Goal: Information Seeking & Learning: Check status

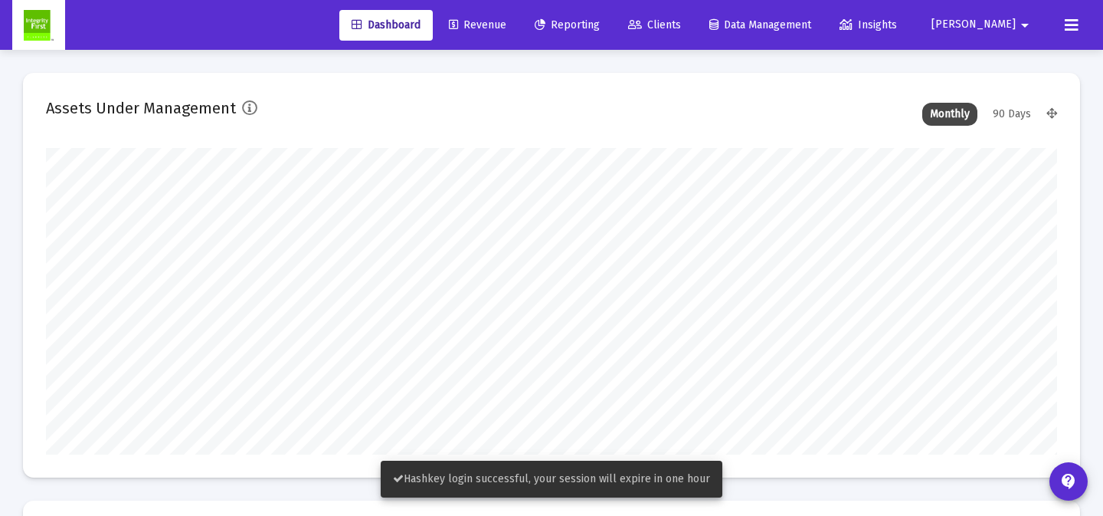
scroll to position [306, 1011]
type input "[DATE]"
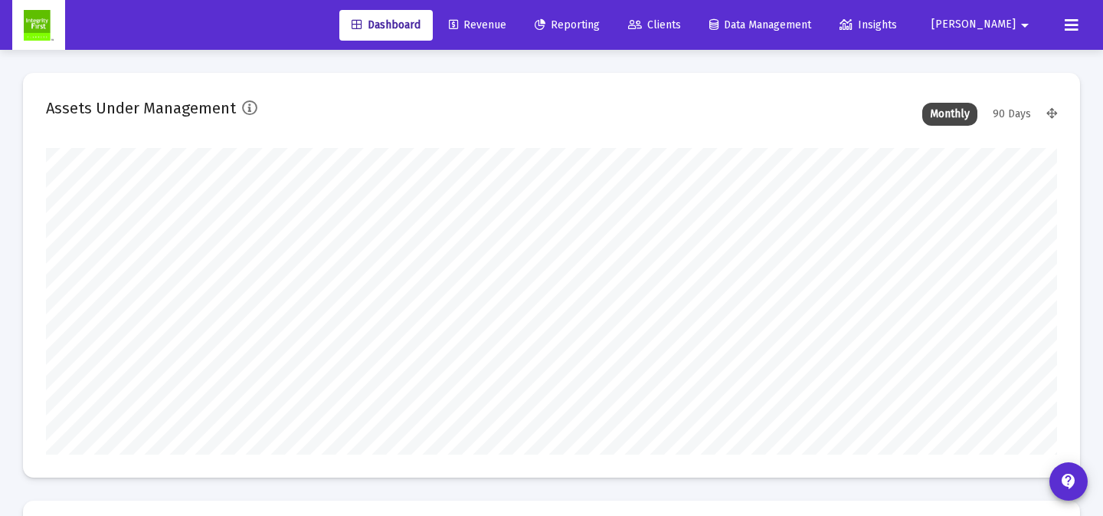
scroll to position [306, 471]
click at [600, 18] on span "Reporting" at bounding box center [567, 24] width 65 height 13
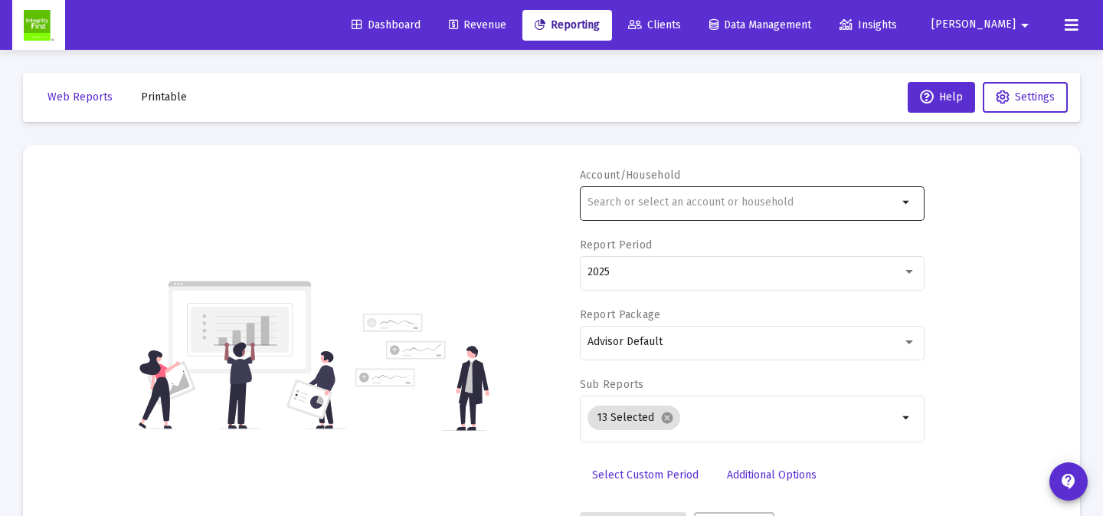
click at [754, 205] on input "text" at bounding box center [743, 202] width 310 height 12
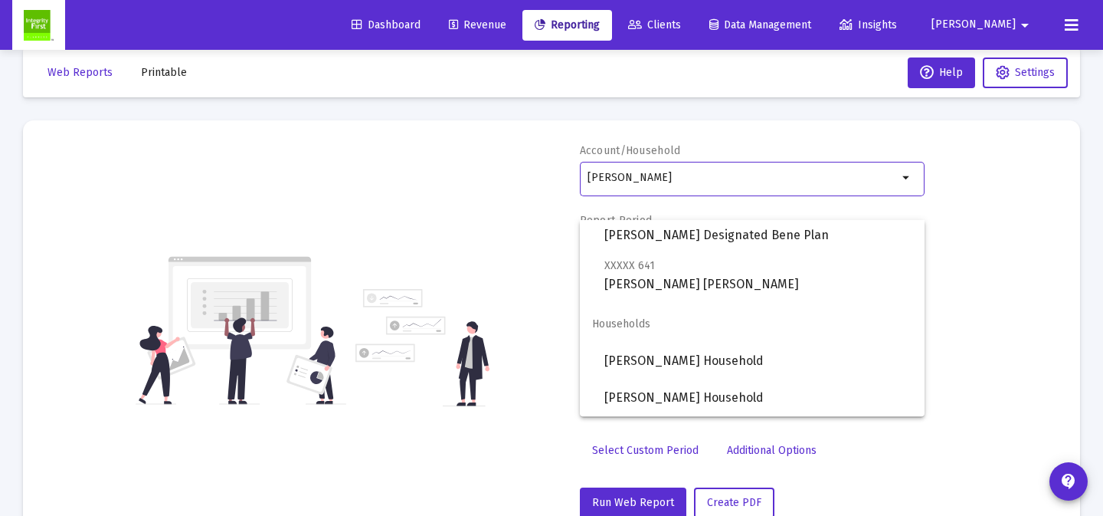
scroll to position [27, 0]
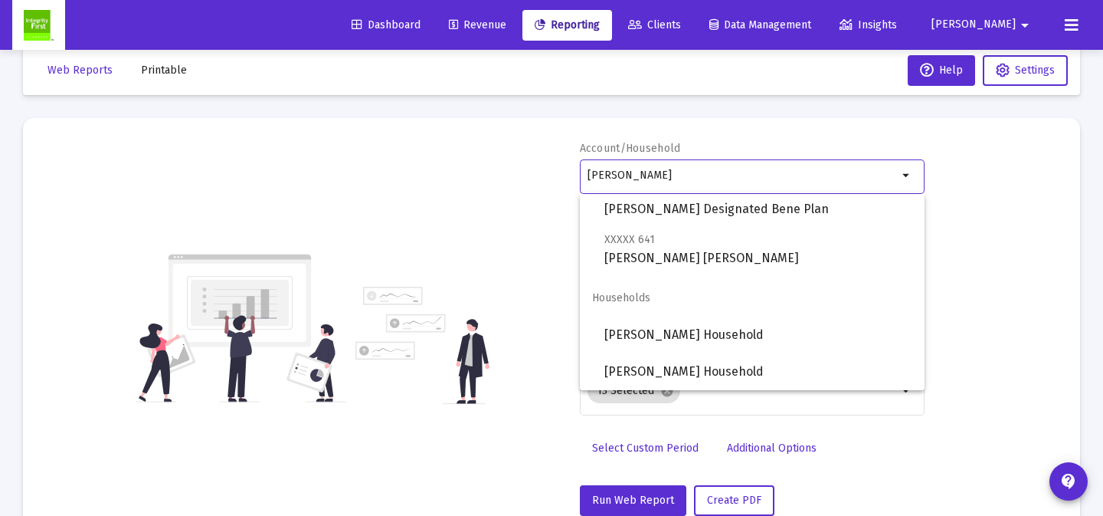
drag, startPoint x: 691, startPoint y: 177, endPoint x: 576, endPoint y: 177, distance: 114.9
click at [576, 177] on div "Account/Household mary arrow_drop_down Report Period 2025 Report Package Adviso…" at bounding box center [551, 328] width 1011 height 375
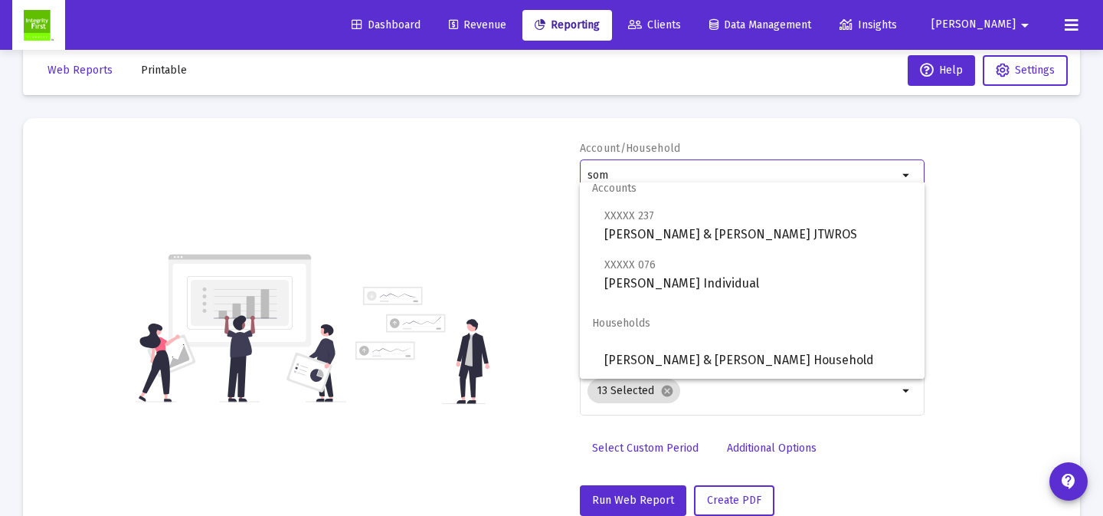
scroll to position [72, 0]
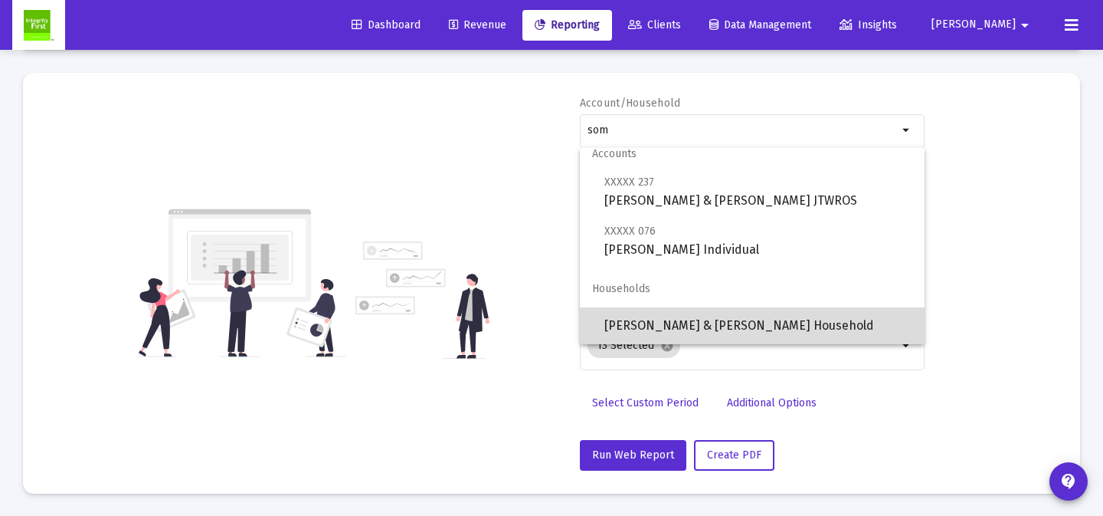
click at [736, 315] on span "[PERSON_NAME] & [PERSON_NAME] Household" at bounding box center [758, 325] width 308 height 37
type input "[PERSON_NAME] & [PERSON_NAME] Household"
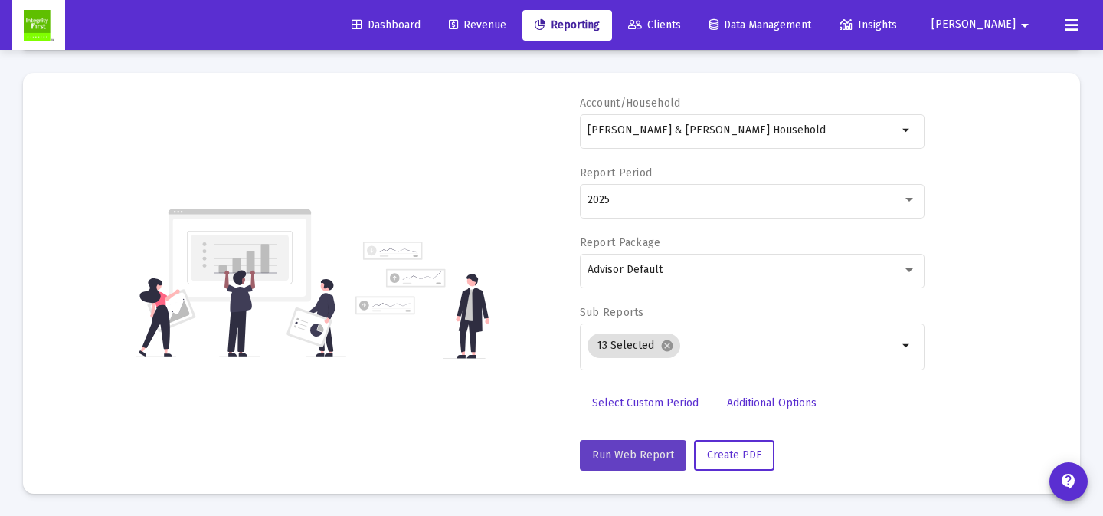
click at [666, 449] on span "Run Web Report" at bounding box center [633, 454] width 82 height 13
select select "View all"
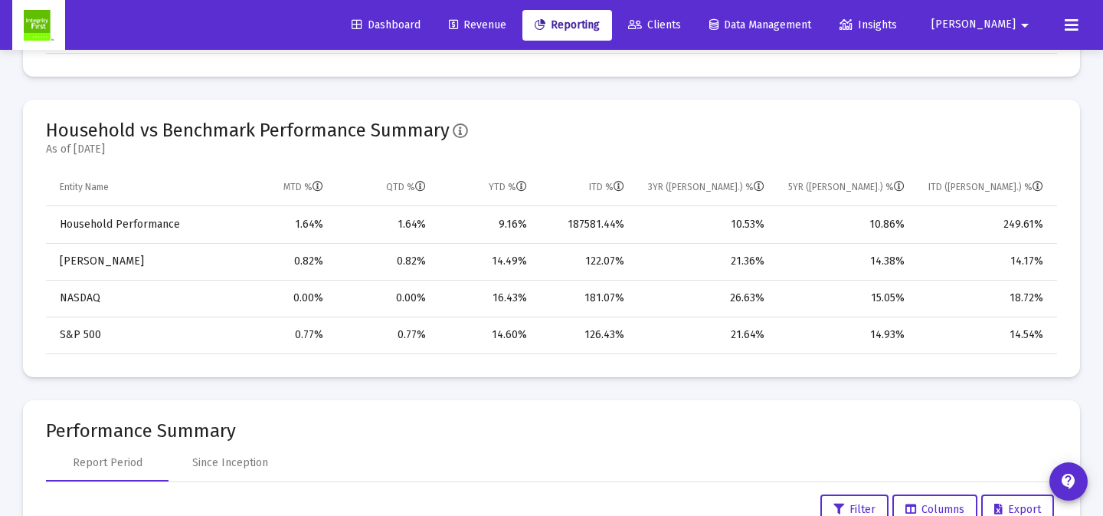
scroll to position [736, 0]
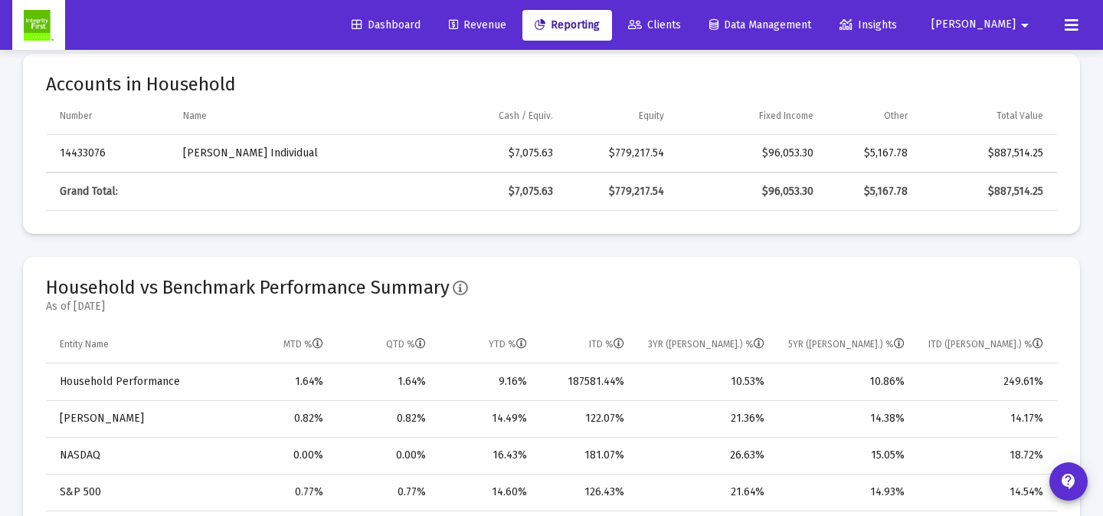
click at [91, 157] on td "14433076" at bounding box center [109, 153] width 126 height 37
copy td "14433076"
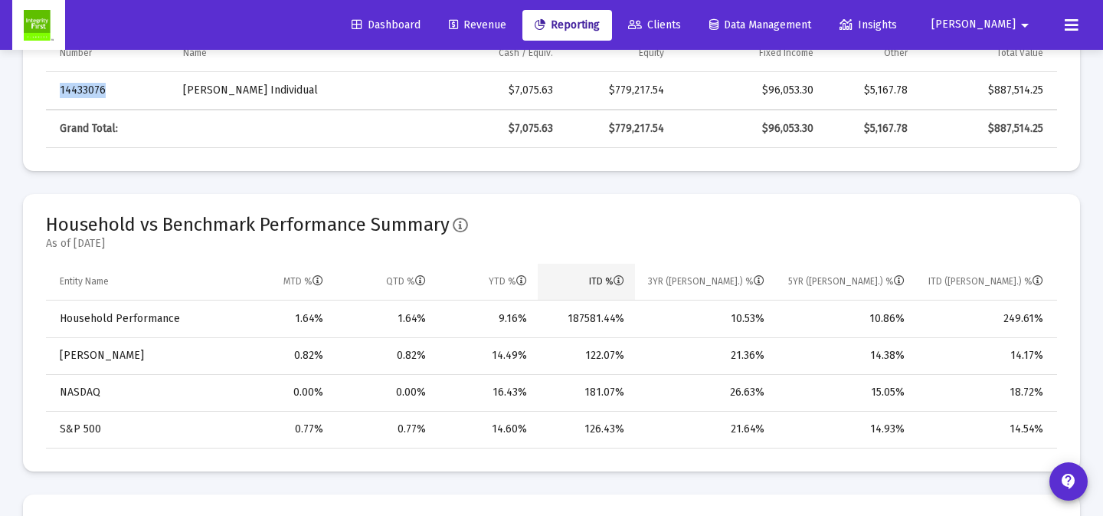
scroll to position [800, 0]
drag, startPoint x: 571, startPoint y: 320, endPoint x: 623, endPoint y: 319, distance: 52.1
click at [623, 319] on div "187581.44%" at bounding box center [586, 317] width 76 height 15
copy div "187581.44%"
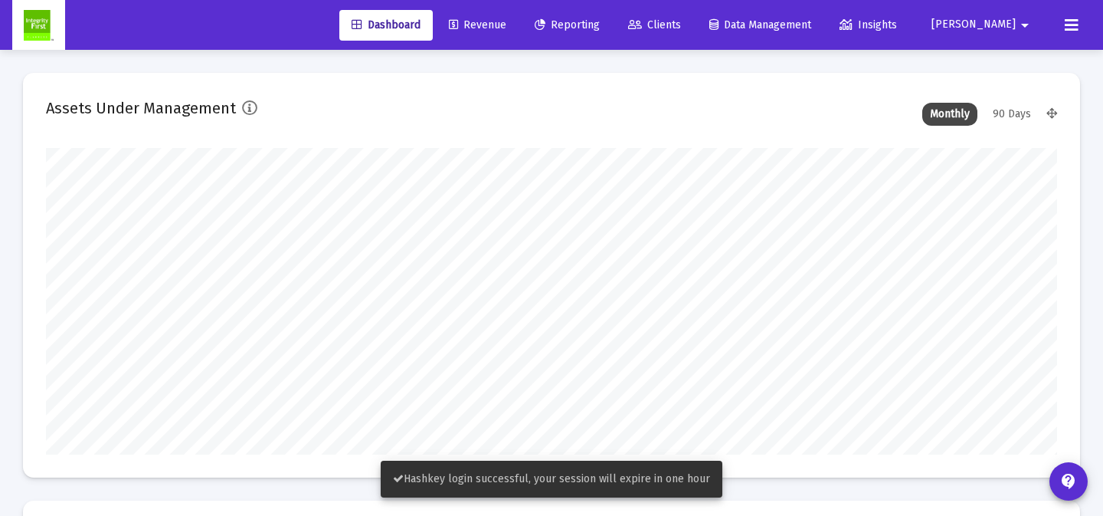
scroll to position [306, 1011]
type input "[DATE]"
click at [600, 29] on span "Reporting" at bounding box center [567, 24] width 65 height 13
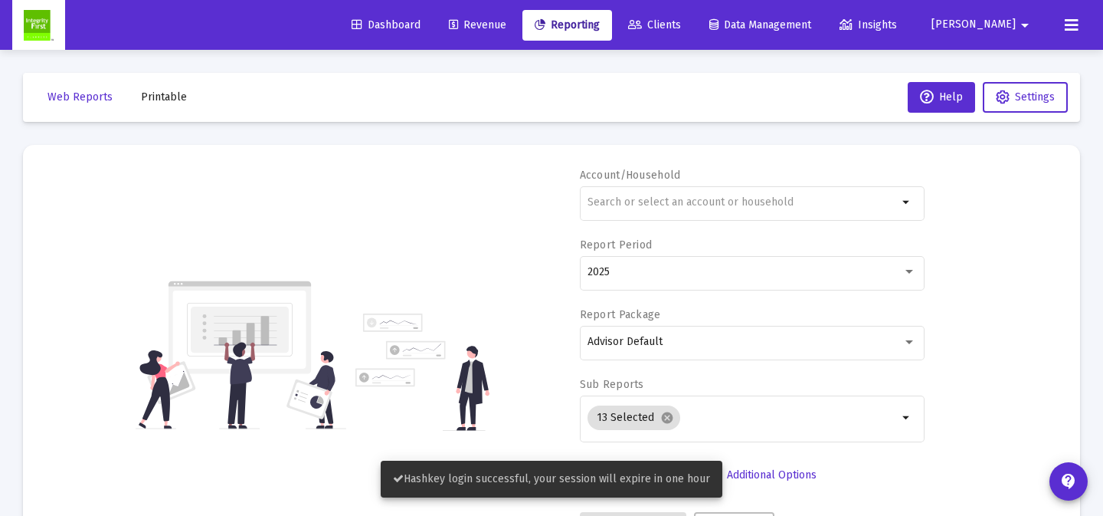
click at [681, 24] on span "Clients" at bounding box center [654, 24] width 53 height 13
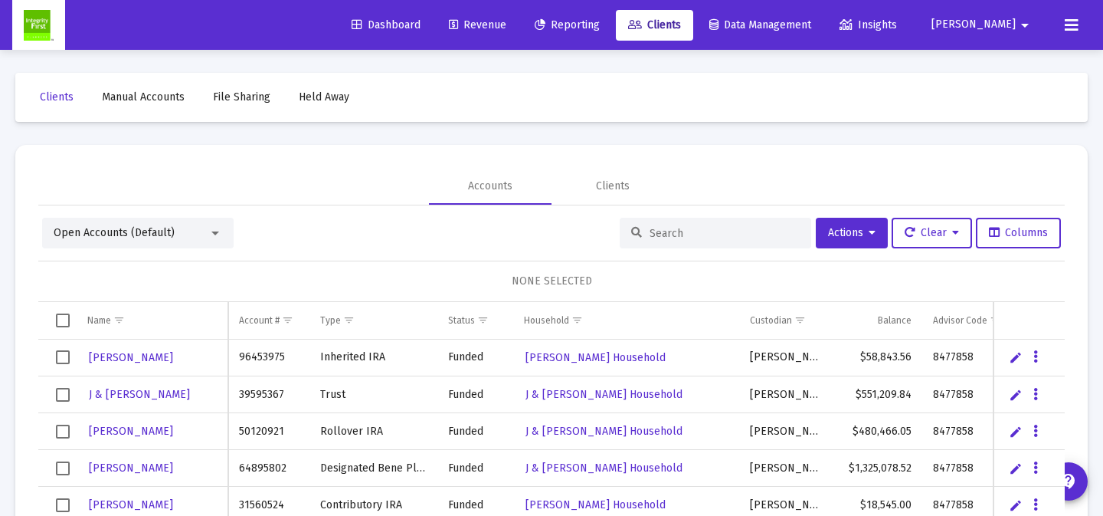
click at [600, 27] on span "Reporting" at bounding box center [567, 24] width 65 height 13
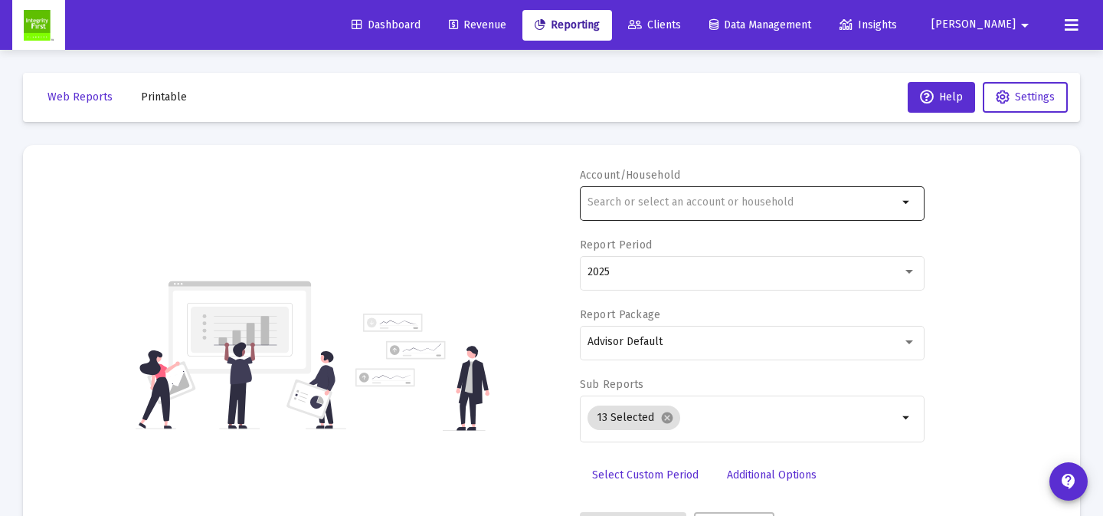
click at [757, 210] on div at bounding box center [743, 202] width 310 height 38
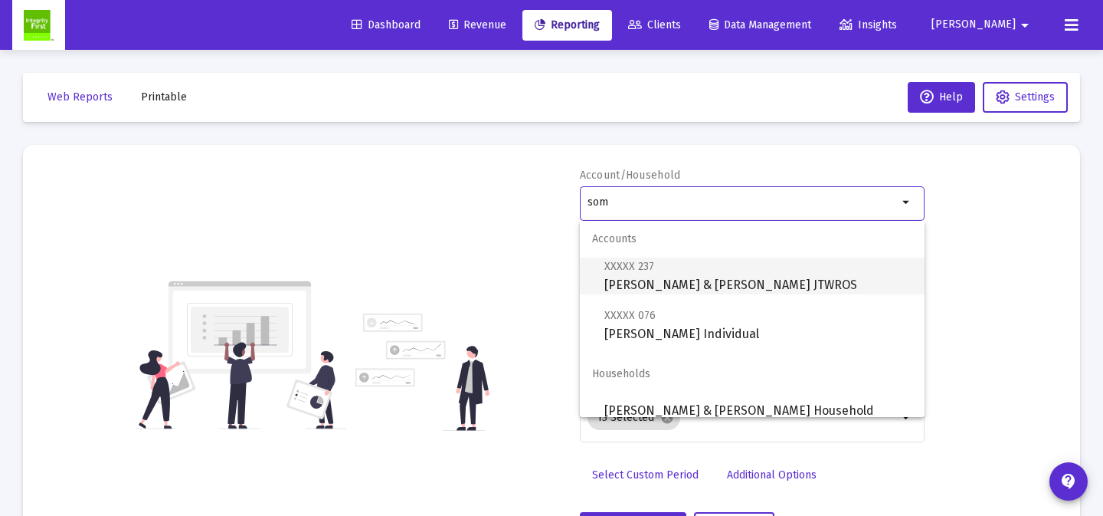
scroll to position [12, 0]
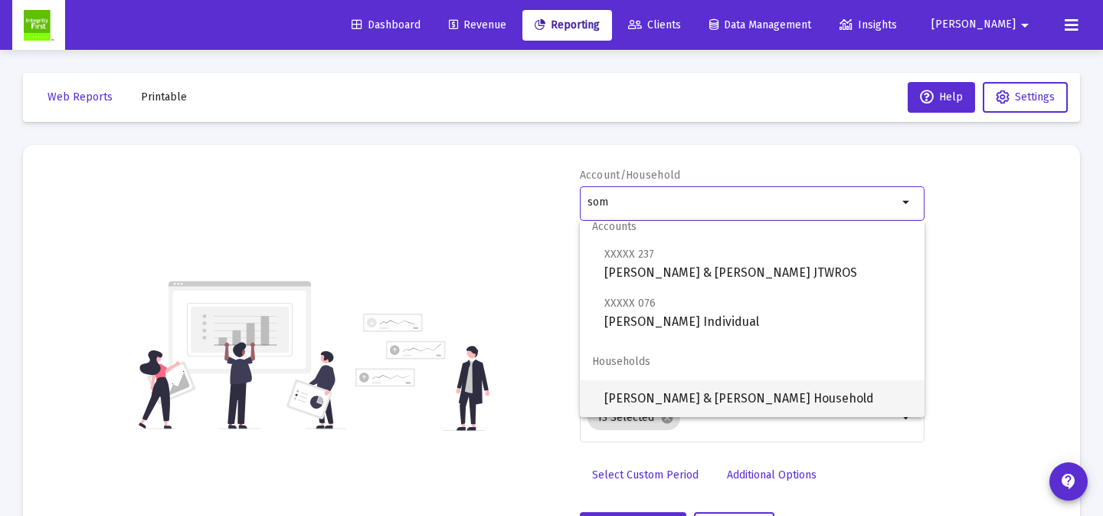
click at [749, 408] on span "[PERSON_NAME] & [PERSON_NAME] Household" at bounding box center [758, 398] width 308 height 37
type input "[PERSON_NAME] & [PERSON_NAME] Household"
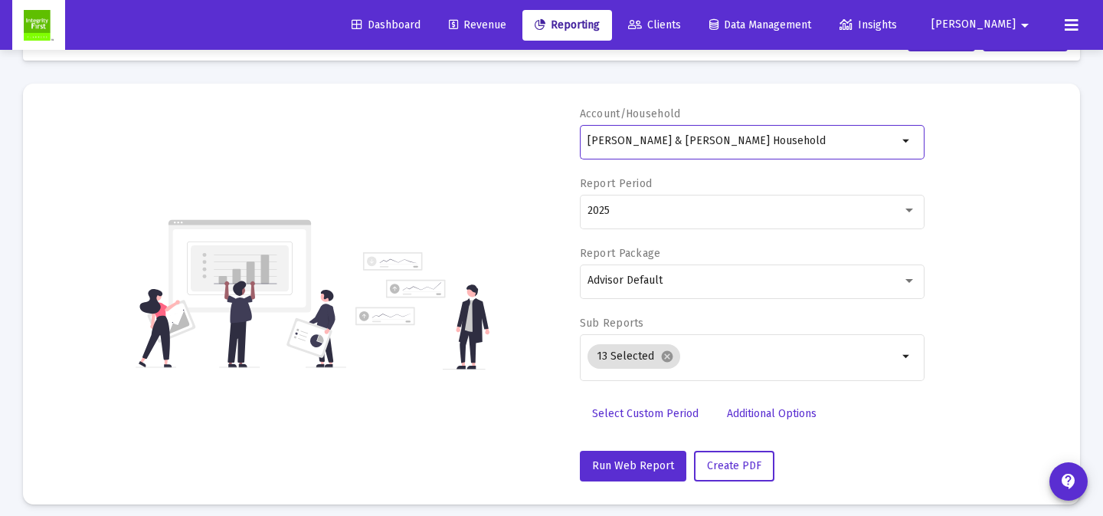
scroll to position [72, 0]
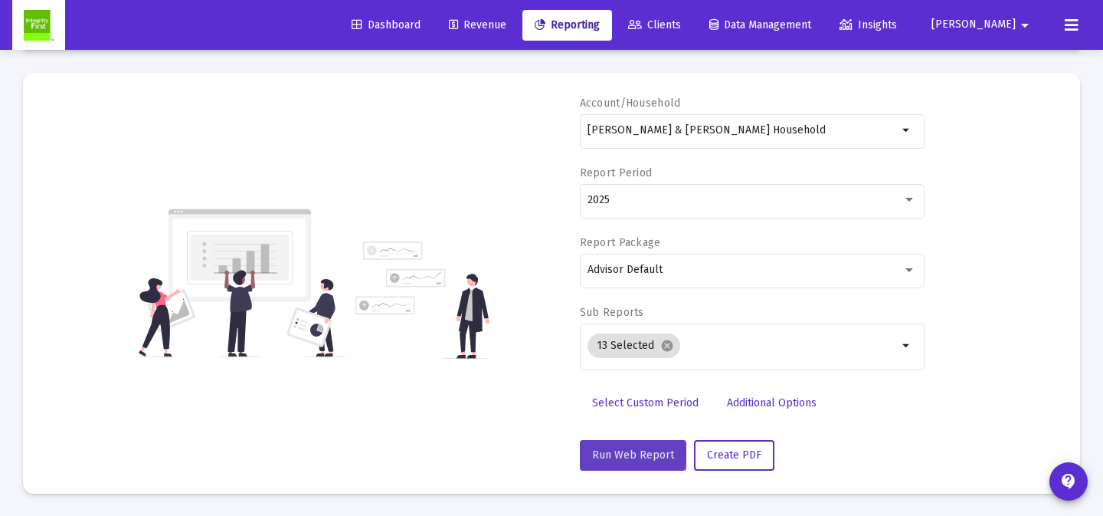
click at [607, 440] on button "Run Web Report" at bounding box center [633, 455] width 106 height 31
select select "View all"
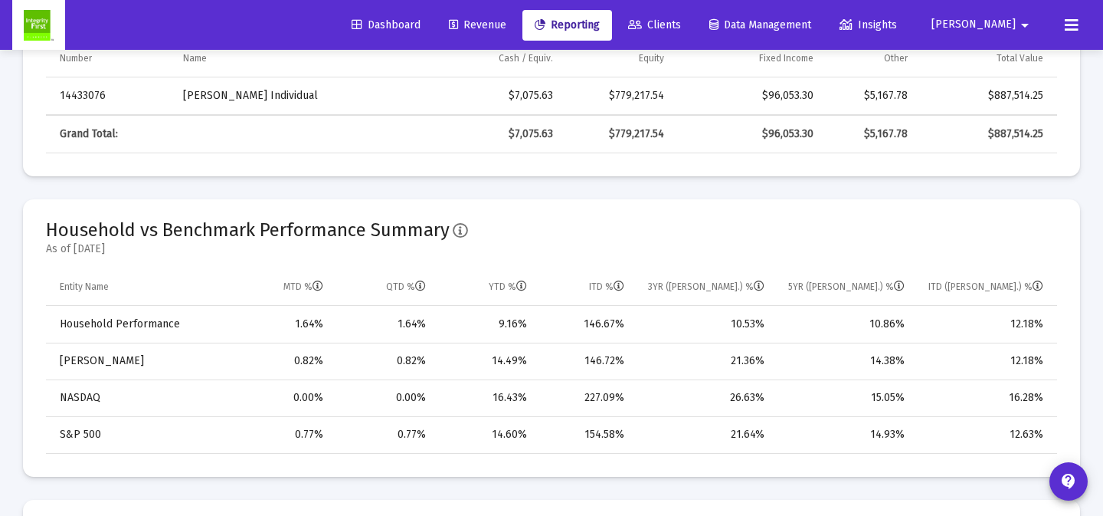
scroll to position [857, 0]
